Goal: Find specific fact: Find specific page/section

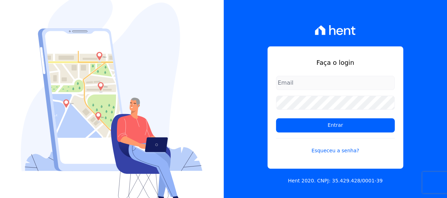
drag, startPoint x: 0, startPoint y: 0, endPoint x: 320, endPoint y: 80, distance: 330.1
click at [320, 80] on input "email" at bounding box center [335, 83] width 119 height 14
type input "[PERSON_NAME][EMAIL_ADDRESS][PERSON_NAME][DOMAIN_NAME]"
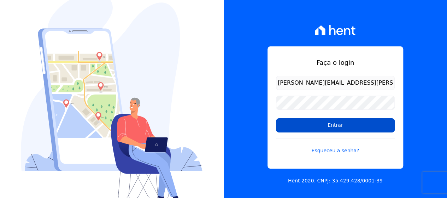
click at [347, 128] on input "Entrar" at bounding box center [335, 125] width 119 height 14
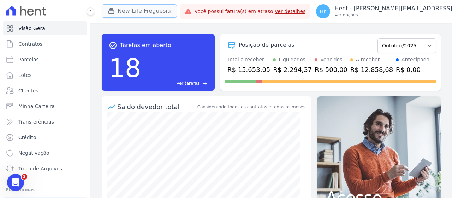
click at [148, 8] on button "New Life Freguesia" at bounding box center [139, 10] width 75 height 13
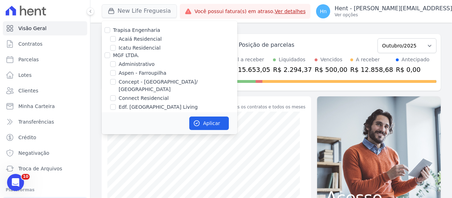
scroll to position [1560, 0]
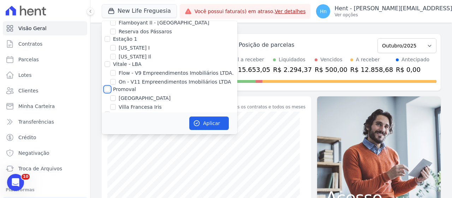
click at [110, 86] on input "Promoval" at bounding box center [108, 89] width 6 height 6
checkbox input "true"
click at [205, 122] on button "Aplicar" at bounding box center [209, 122] width 40 height 13
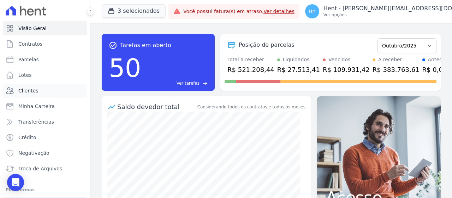
click at [37, 94] on link "Clientes" at bounding box center [45, 90] width 84 height 14
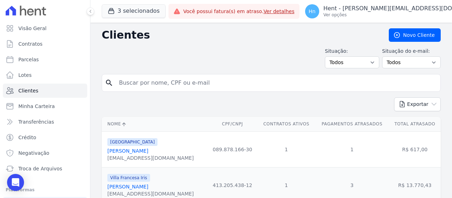
click at [180, 84] on input "search" at bounding box center [276, 83] width 323 height 14
paste input "[DOMAIN_NAME]"
type input "[DOMAIN_NAME]"
type input "valeria"
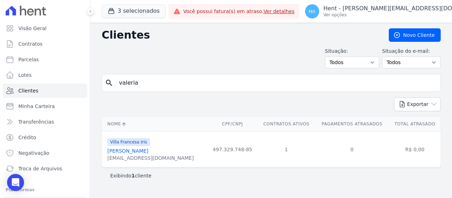
click at [148, 152] on link "[PERSON_NAME]" at bounding box center [127, 151] width 41 height 6
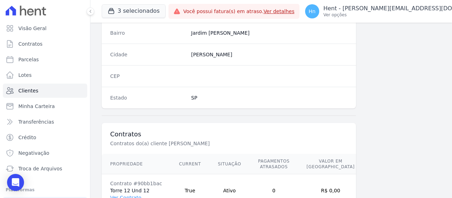
scroll to position [466, 0]
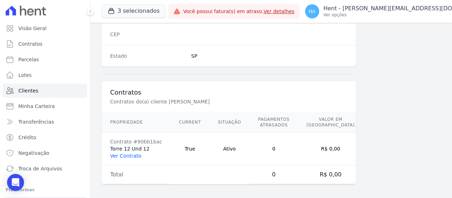
click at [119, 153] on link "Ver Contrato" at bounding box center [125, 156] width 31 height 6
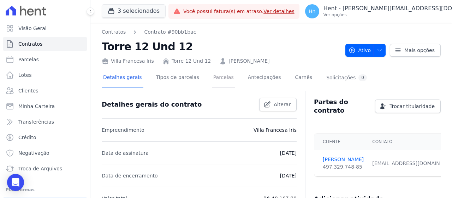
click at [212, 77] on link "Parcelas" at bounding box center [223, 78] width 23 height 19
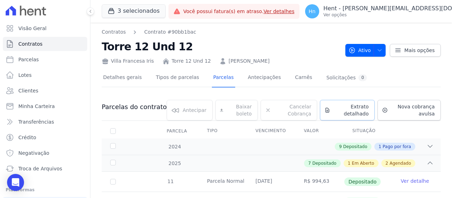
click at [349, 109] on span "Extrato detalhado" at bounding box center [351, 110] width 36 height 14
click at [418, 108] on span "Exportar PDF" at bounding box center [429, 107] width 37 height 7
click at [37, 88] on link "Clientes" at bounding box center [45, 90] width 84 height 14
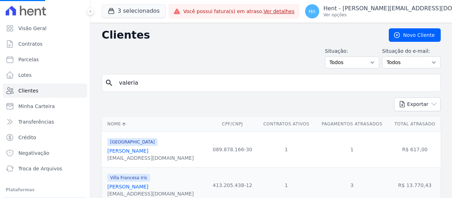
click at [155, 77] on input "valeria" at bounding box center [276, 83] width 323 height 14
click at [104, 82] on div "search" at bounding box center [271, 83] width 339 height 18
type input "[PERSON_NAME]"
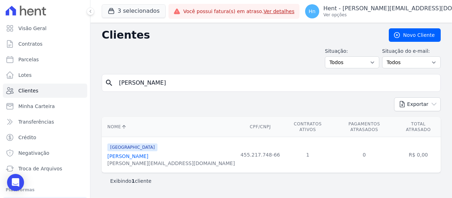
click at [148, 153] on link "[PERSON_NAME]" at bounding box center [127, 156] width 41 height 6
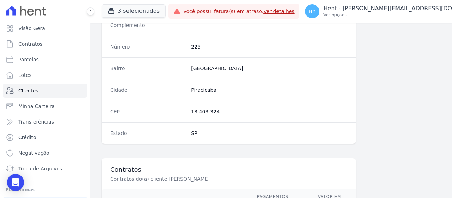
scroll to position [460, 0]
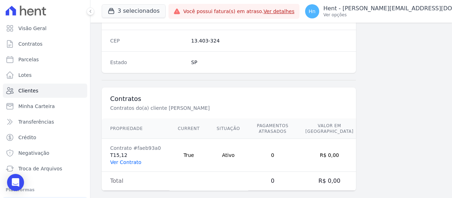
click at [130, 159] on link "Ver Contrato" at bounding box center [125, 162] width 31 height 6
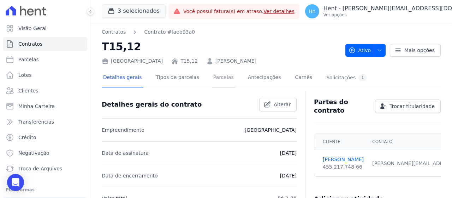
click at [220, 76] on link "Parcelas" at bounding box center [223, 78] width 23 height 19
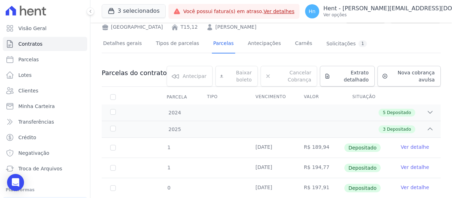
scroll to position [54, 0]
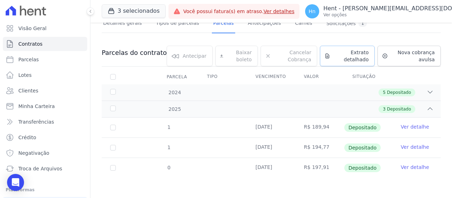
click at [345, 53] on span "Extrato detalhado" at bounding box center [351, 56] width 36 height 14
click at [430, 51] on span "Exportar PDF" at bounding box center [429, 53] width 37 height 7
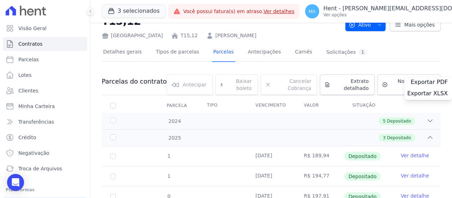
scroll to position [0, 0]
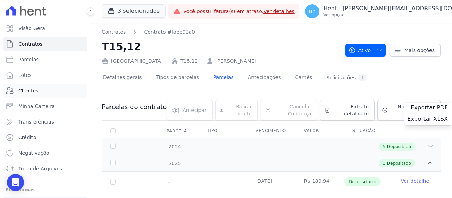
click at [40, 96] on link "Clientes" at bounding box center [45, 90] width 84 height 14
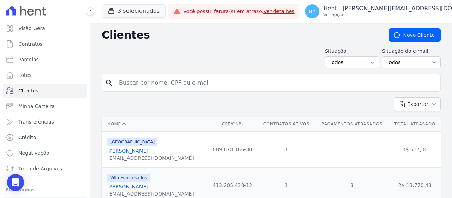
click at [223, 82] on input "search" at bounding box center [276, 83] width 323 height 14
drag, startPoint x: 221, startPoint y: 82, endPoint x: 109, endPoint y: 91, distance: 112.7
click at [109, 91] on form "search" at bounding box center [271, 85] width 339 height 23
type input "[PERSON_NAME]"
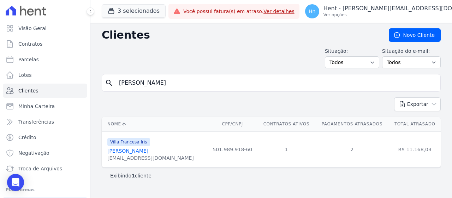
click at [139, 151] on link "[PERSON_NAME]" at bounding box center [127, 151] width 41 height 6
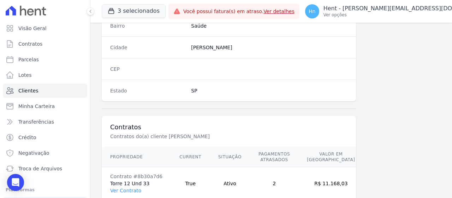
scroll to position [466, 0]
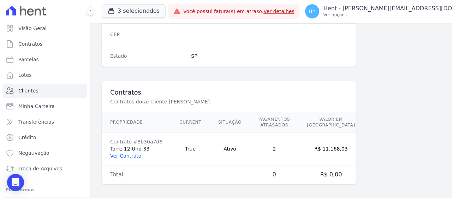
click at [127, 155] on link "Ver Contrato" at bounding box center [125, 156] width 31 height 6
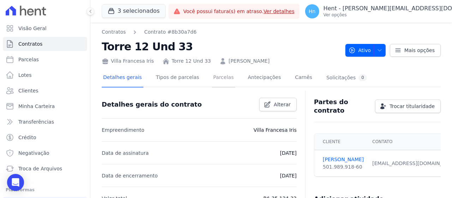
click at [214, 78] on link "Parcelas" at bounding box center [223, 78] width 23 height 19
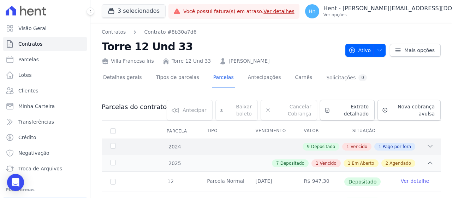
click at [427, 145] on icon at bounding box center [430, 145] width 7 height 7
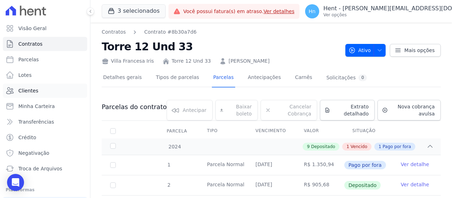
click at [41, 93] on link "Clientes" at bounding box center [45, 90] width 84 height 14
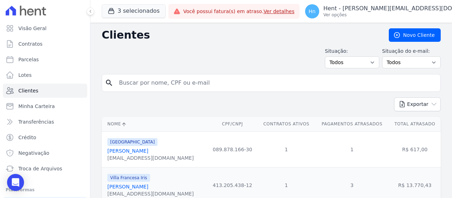
click at [175, 80] on input "search" at bounding box center [276, 83] width 323 height 14
paste input "[PERSON_NAME]"
type input "[PERSON_NAME]"
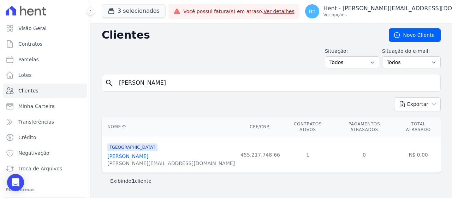
click at [147, 153] on link "[PERSON_NAME]" at bounding box center [127, 156] width 41 height 6
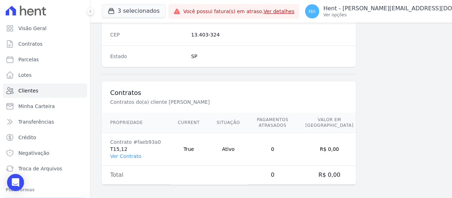
scroll to position [466, 0]
click at [128, 153] on link "Ver Contrato" at bounding box center [125, 156] width 31 height 6
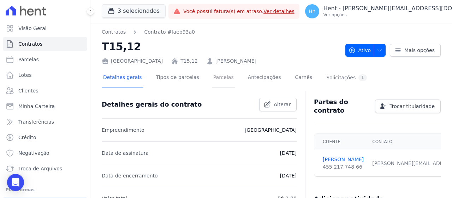
click at [217, 77] on link "Parcelas" at bounding box center [223, 78] width 23 height 19
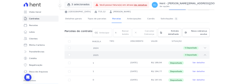
scroll to position [54, 0]
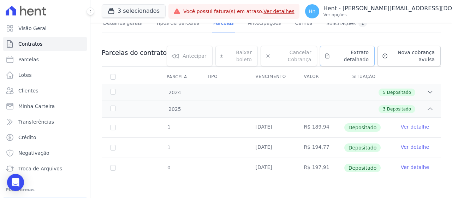
click at [350, 58] on span "Extrato detalhado" at bounding box center [351, 56] width 36 height 14
click at [429, 52] on span "Exportar PDF" at bounding box center [429, 53] width 37 height 7
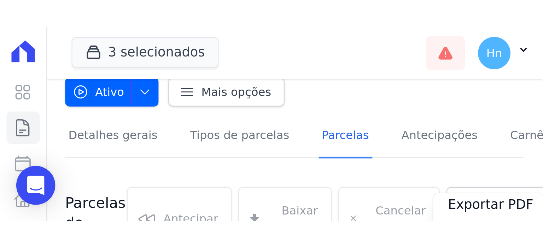
scroll to position [0, 0]
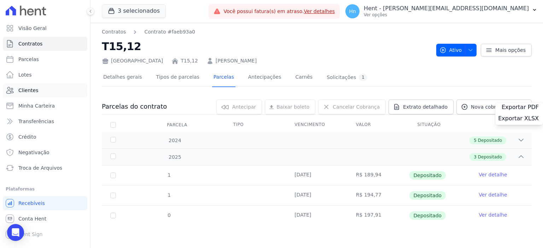
click at [48, 91] on link "Clientes" at bounding box center [45, 90] width 84 height 14
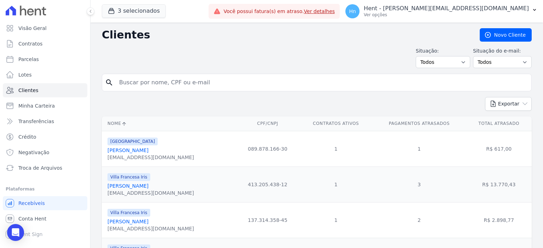
click at [150, 84] on input "search" at bounding box center [322, 83] width 414 height 14
type input "[PERSON_NAME]"
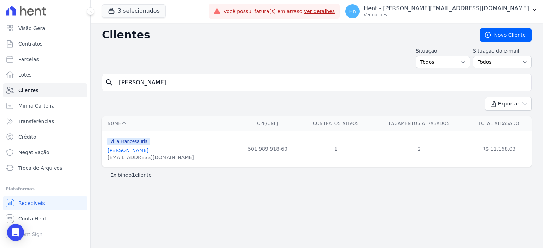
click at [148, 152] on link "[PERSON_NAME]" at bounding box center [127, 151] width 41 height 6
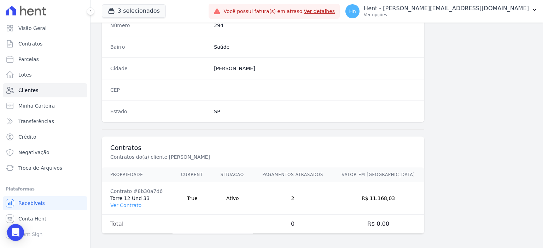
scroll to position [410, 0]
click at [119, 197] on link "Ver Contrato" at bounding box center [125, 206] width 31 height 6
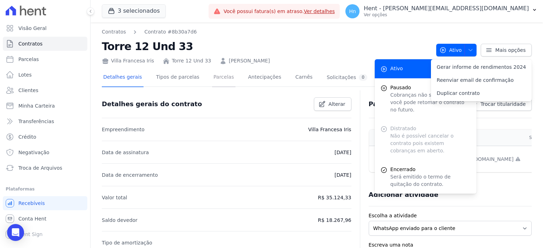
click at [212, 82] on link "Parcelas" at bounding box center [223, 78] width 23 height 19
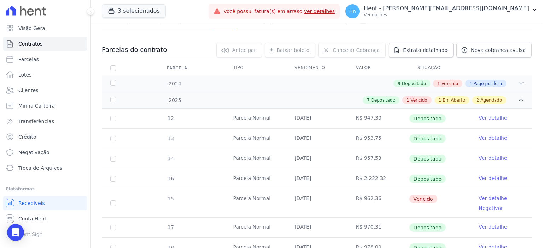
scroll to position [106, 0]
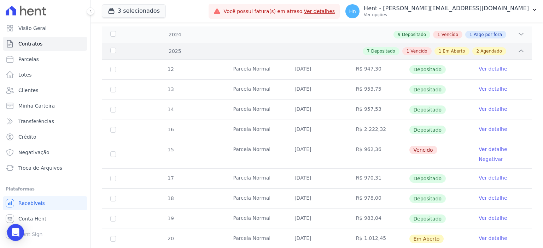
click at [452, 50] on div "2025 7 Depositado 1 Vencido 1 Em Aberto 2 Agendado" at bounding box center [317, 51] width 430 height 17
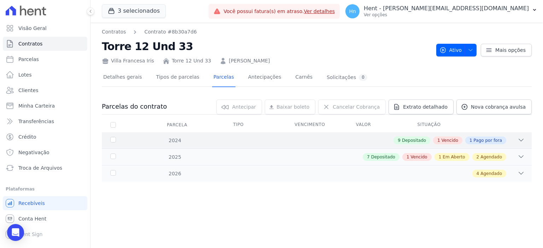
click at [452, 141] on icon at bounding box center [520, 140] width 7 height 7
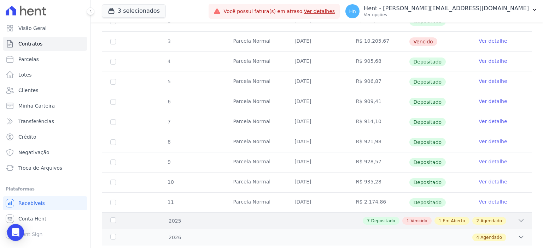
scroll to position [175, 0]
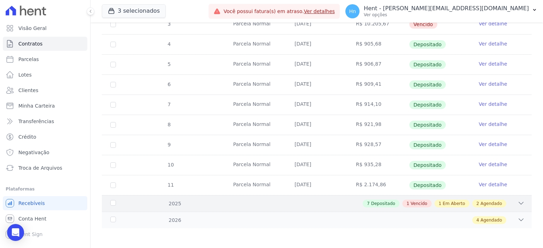
click at [452, 197] on icon at bounding box center [520, 203] width 7 height 7
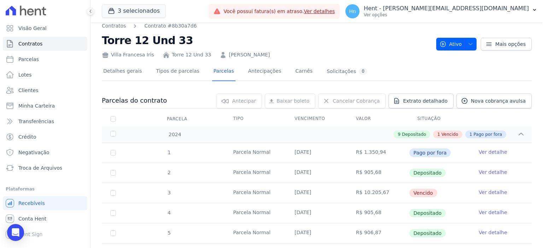
scroll to position [0, 0]
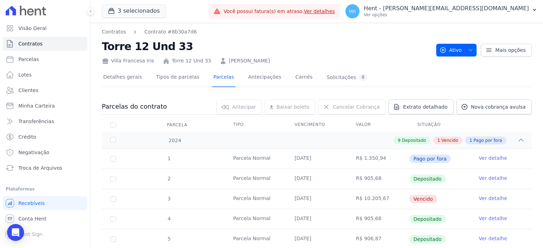
drag, startPoint x: 289, startPoint y: 62, endPoint x: 218, endPoint y: 59, distance: 71.1
click at [218, 59] on div "Villa Francesa Iris Torre 12 Und 33 [PERSON_NAME]" at bounding box center [266, 59] width 329 height 10
copy link "[PERSON_NAME]"
drag, startPoint x: 201, startPoint y: 59, endPoint x: 167, endPoint y: 58, distance: 34.0
click at [167, 58] on div "Villa Francesa Iris Torre 12 Und 33 [PERSON_NAME]" at bounding box center [266, 59] width 329 height 10
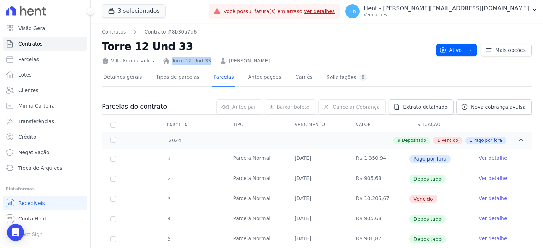
copy link "Torre 12 Und 33"
click at [147, 60] on div "Villa Francesa Iris Torre 12 Und 33 [PERSON_NAME]" at bounding box center [266, 59] width 329 height 10
copy div "Villa Francesa Iris"
